Goal: Task Accomplishment & Management: Manage account settings

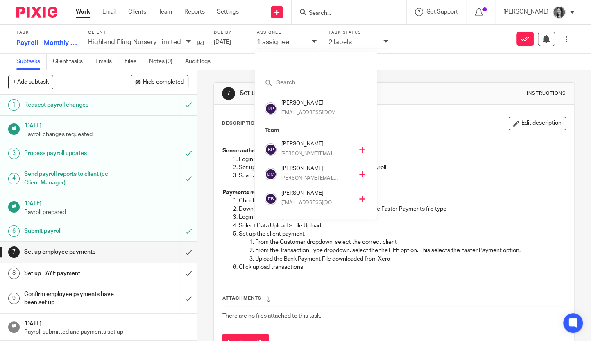
scroll to position [172, 0]
click at [344, 13] on input "Search" at bounding box center [345, 13] width 74 height 7
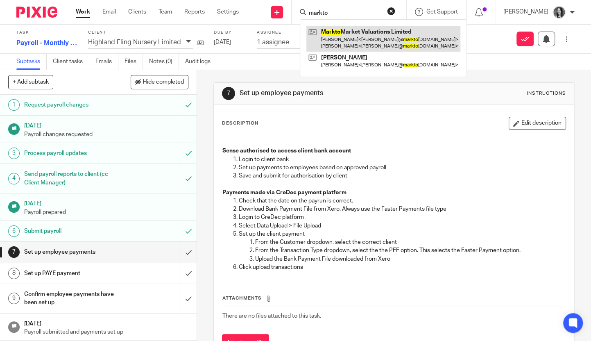
type input "markto"
click at [357, 32] on link at bounding box center [383, 38] width 154 height 25
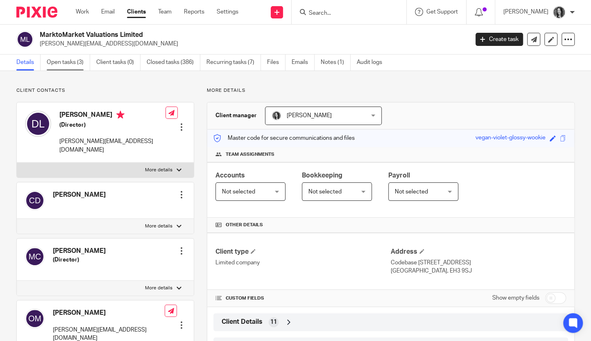
click at [68, 58] on link "Open tasks (3)" at bounding box center [68, 62] width 43 height 16
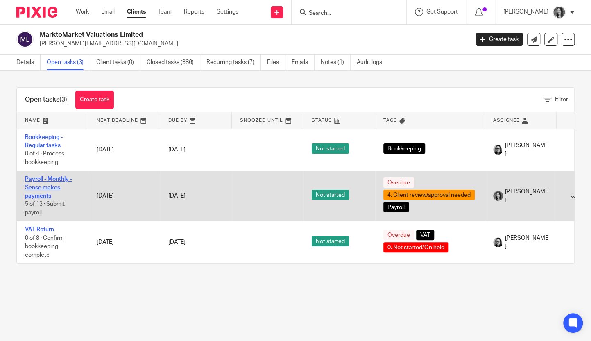
click at [45, 191] on link "Payroll - Monthly - Sense makes payments" at bounding box center [48, 187] width 47 height 23
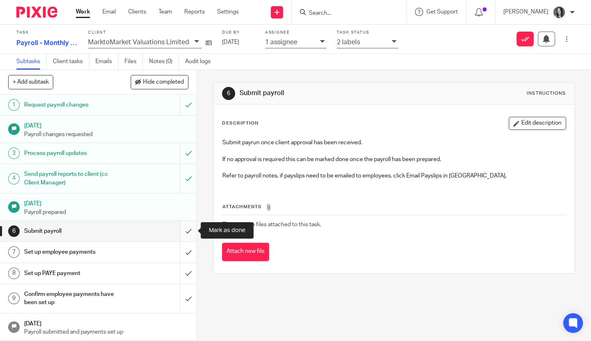
click at [189, 230] on input "submit" at bounding box center [98, 231] width 197 height 20
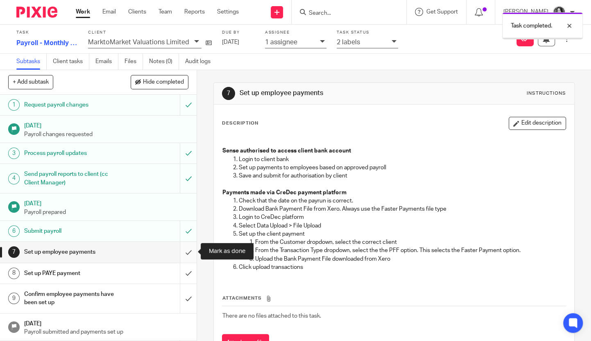
click at [189, 249] on input "submit" at bounding box center [98, 252] width 197 height 20
click at [189, 278] on input "submit" at bounding box center [98, 273] width 197 height 20
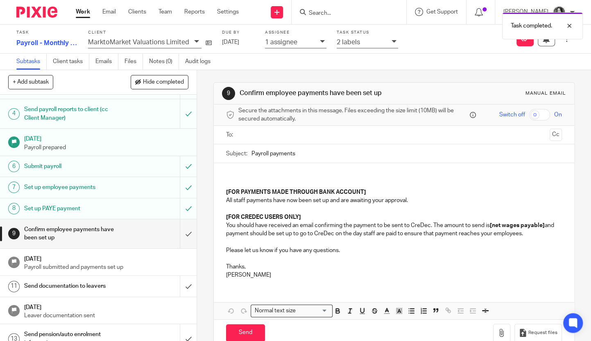
scroll to position [75, 0]
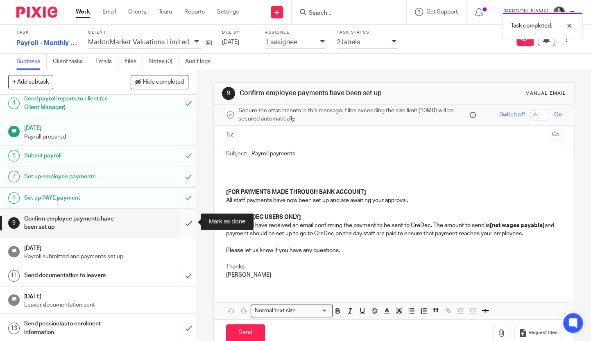
click at [188, 219] on input "submit" at bounding box center [98, 222] width 197 height 29
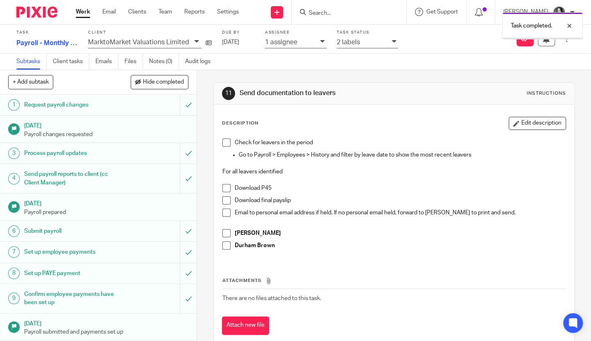
scroll to position [75, 0]
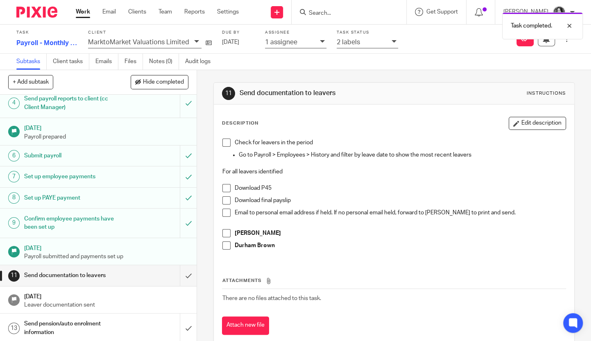
click at [303, 47] on div "1 assignee" at bounding box center [295, 42] width 61 height 11
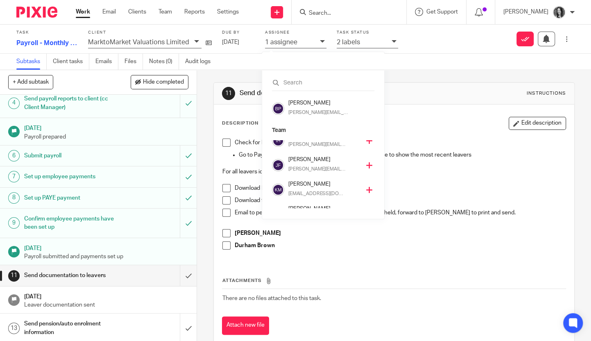
scroll to position [86, 0]
click at [313, 183] on h4 "[PERSON_NAME]" at bounding box center [324, 181] width 72 height 8
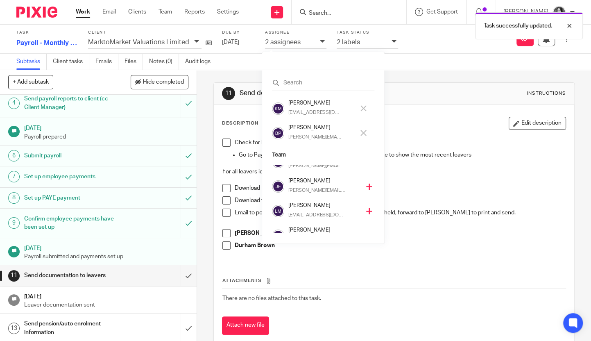
click at [300, 131] on h4 "[PERSON_NAME]" at bounding box center [321, 128] width 66 height 8
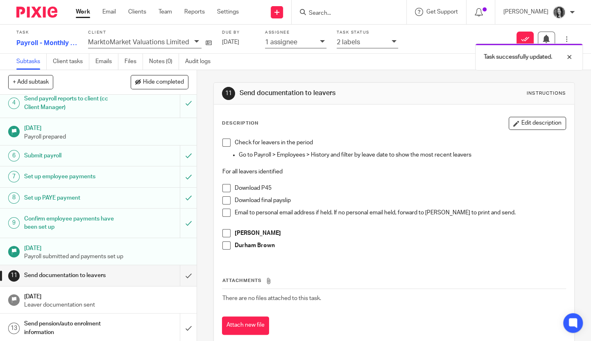
click at [357, 39] on div "Task successfully updated. Task successfully updated." at bounding box center [439, 39] width 287 height 62
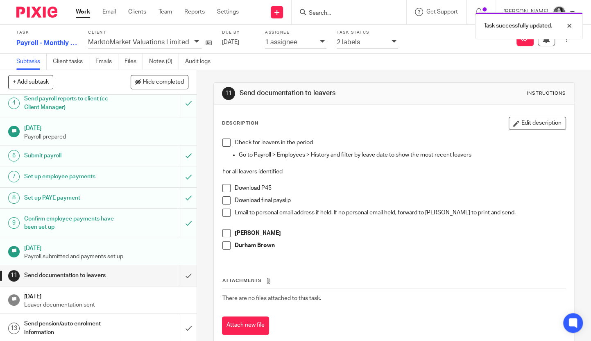
click at [351, 49] on div "Task Payroll - Monthly - Sense makes payments 10 /13 Client MarktoMarket Valuat…" at bounding box center [248, 39] width 465 height 22
click at [353, 41] on p "2 labels" at bounding box center [348, 41] width 23 height 7
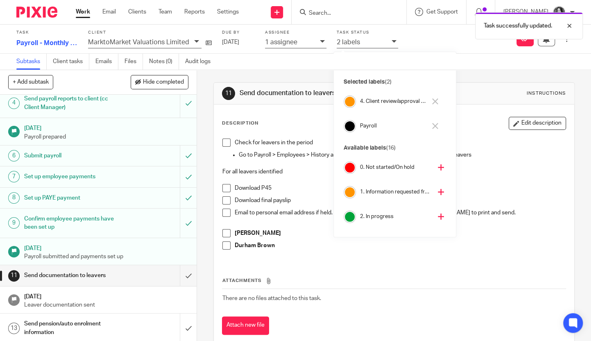
click at [384, 217] on h4 "2. In progress" at bounding box center [396, 217] width 72 height 8
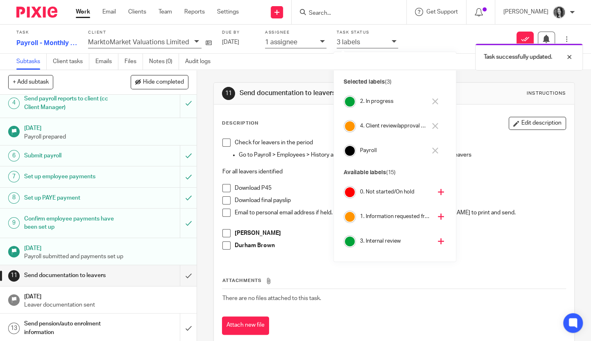
click at [373, 127] on h4 "4. Client review/approval needed" at bounding box center [393, 126] width 66 height 8
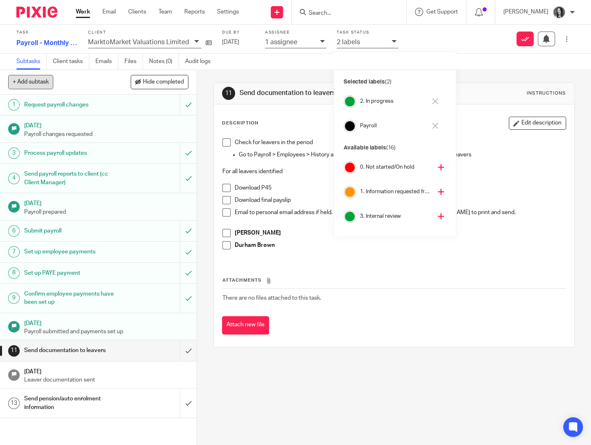
scroll to position [0, 0]
